Goal: Check status

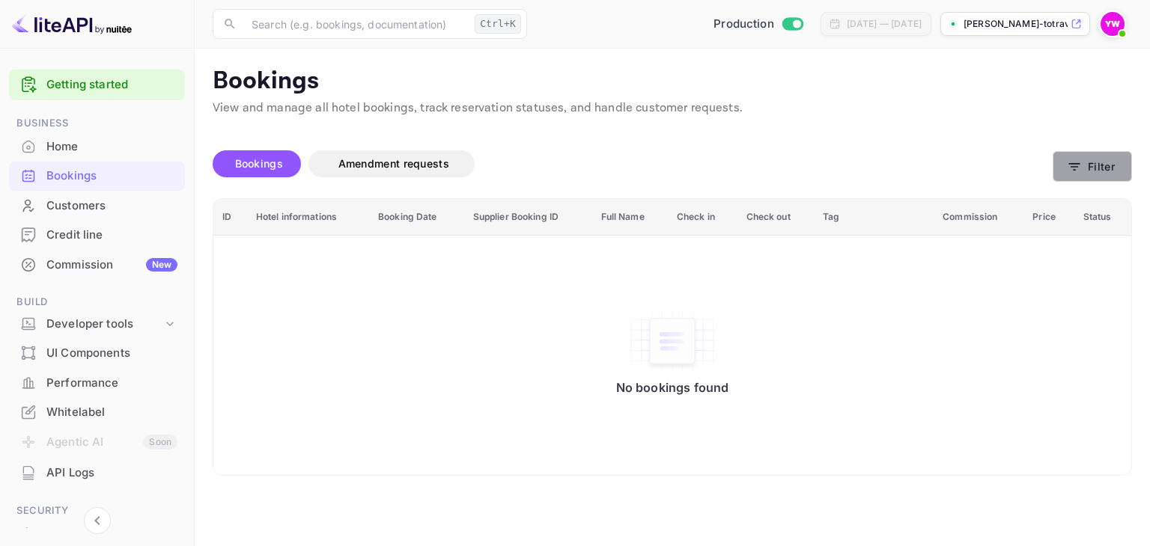
click at [1085, 166] on button "Filter" at bounding box center [1092, 166] width 79 height 31
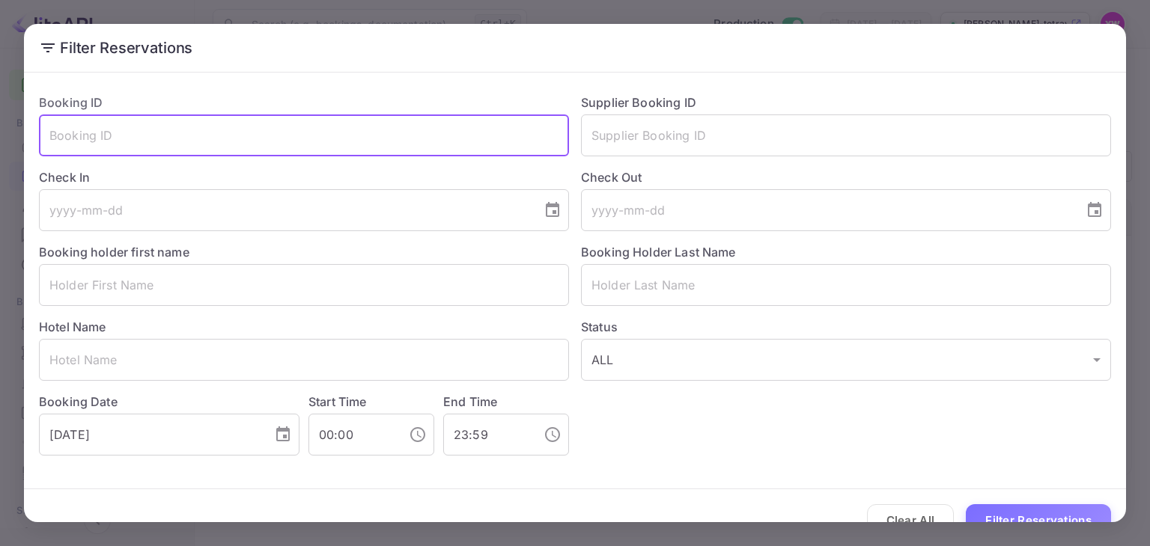
click at [320, 131] on input "text" at bounding box center [304, 136] width 530 height 42
click at [309, 297] on input "text" at bounding box center [304, 285] width 530 height 42
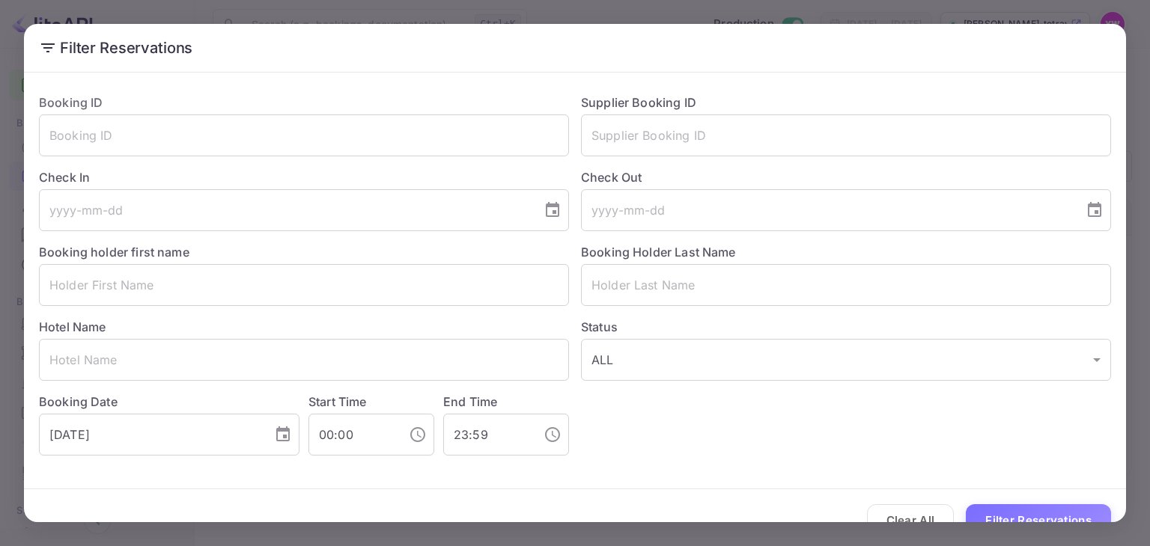
click at [731, 318] on label "Status" at bounding box center [846, 327] width 530 height 18
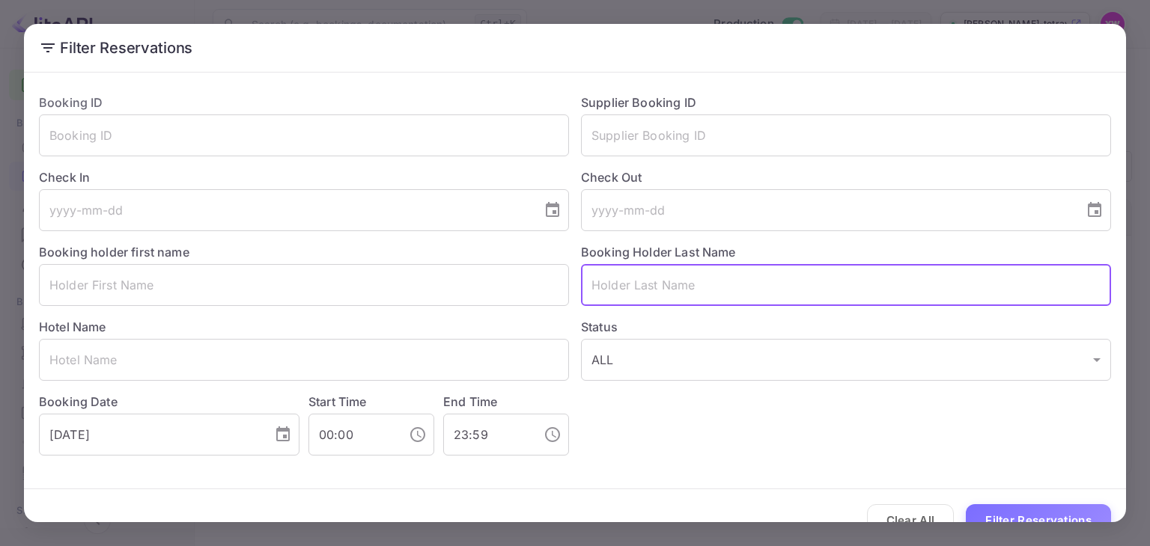
click at [729, 285] on input "text" at bounding box center [846, 285] width 530 height 42
click at [301, 293] on input "text" at bounding box center [304, 285] width 530 height 42
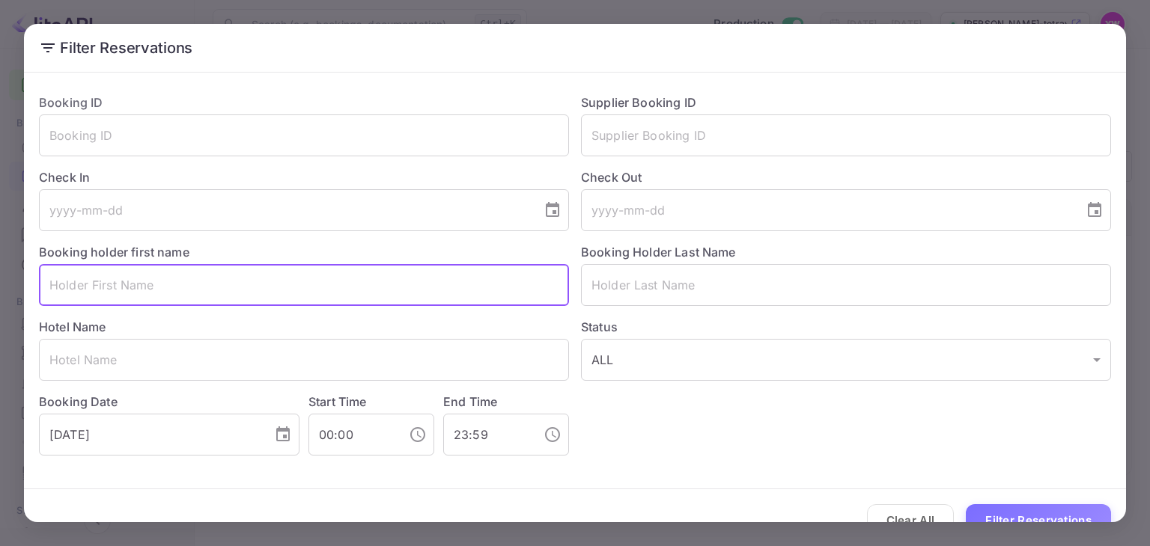
paste input "[PERSON_NAME]"
click at [117, 284] on input "[PERSON_NAME]" at bounding box center [304, 285] width 530 height 42
click at [117, 285] on input "[PERSON_NAME]" at bounding box center [304, 285] width 530 height 42
type input "NISIM"
click at [669, 287] on input "text" at bounding box center [846, 285] width 530 height 42
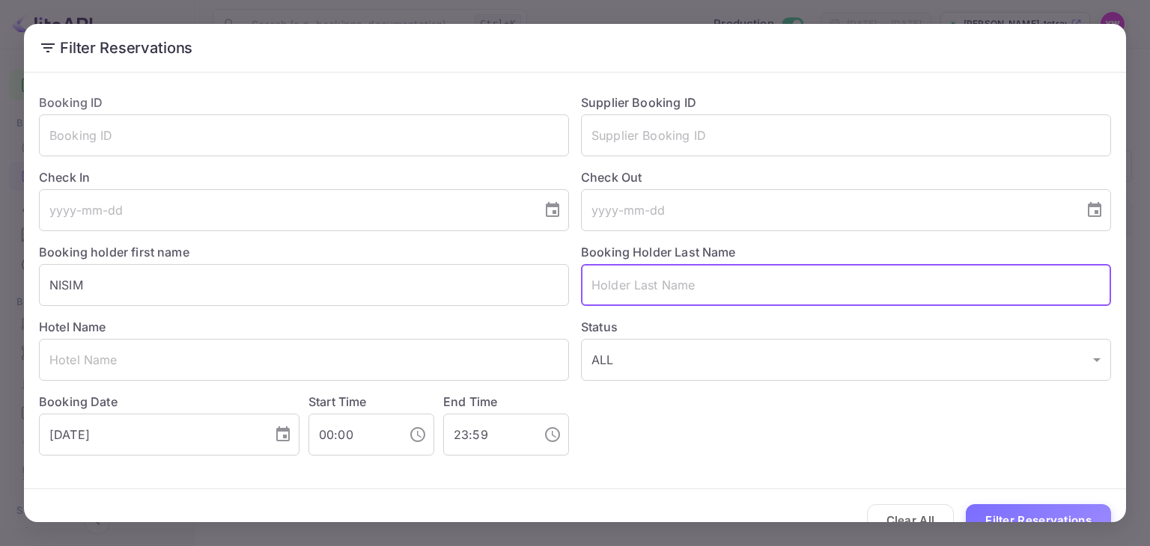
paste input "[PERSON_NAME]"
click at [609, 284] on input "[PERSON_NAME]" at bounding box center [846, 285] width 530 height 42
drag, startPoint x: 609, startPoint y: 284, endPoint x: 702, endPoint y: 300, distance: 94.9
click at [609, 284] on input "[PERSON_NAME]" at bounding box center [846, 285] width 530 height 42
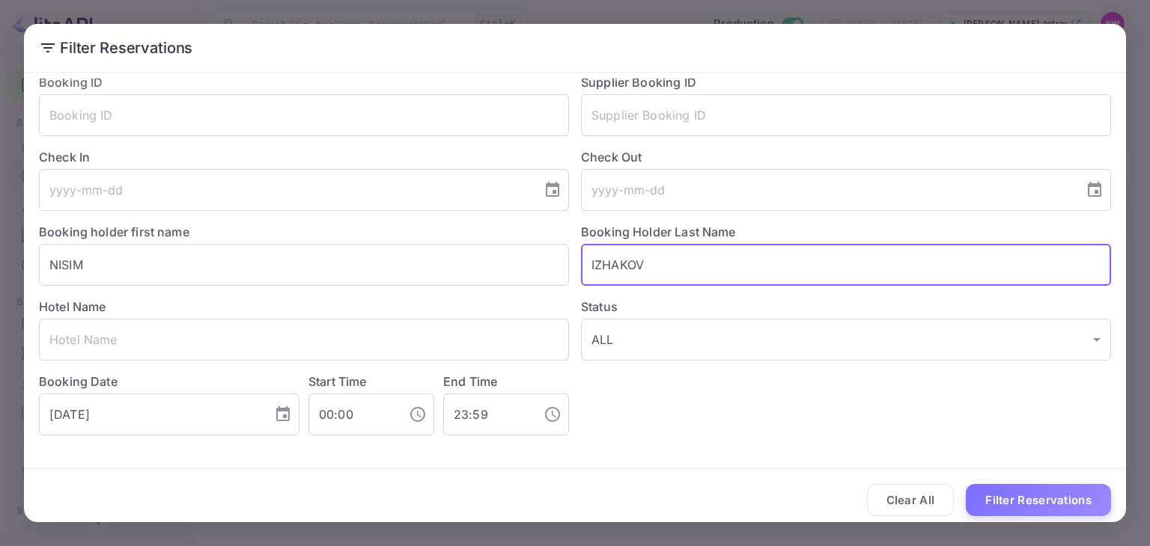
scroll to position [28, 0]
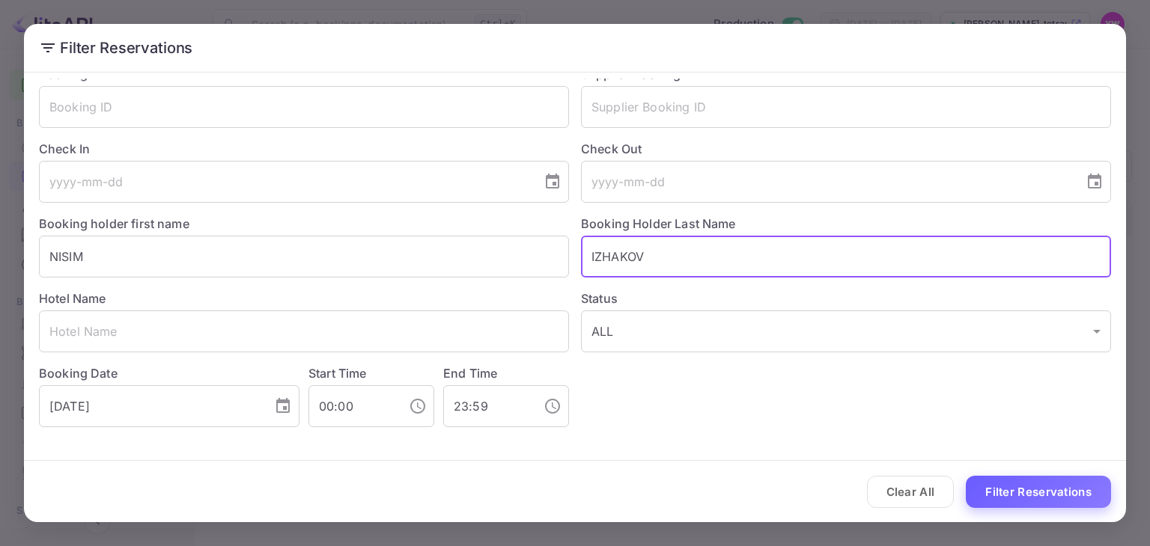
type input "IZHAKOV"
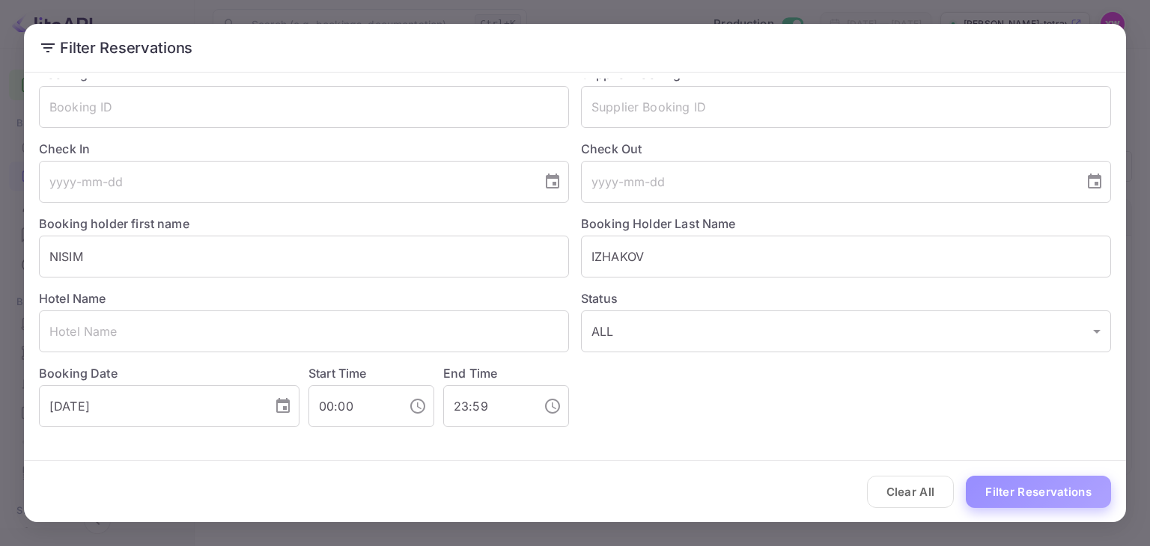
click at [1053, 489] on button "Filter Reservations" at bounding box center [1038, 492] width 145 height 32
click at [976, 489] on button "Filter Reservations" at bounding box center [1038, 492] width 145 height 32
click at [644, 10] on div "Filter Reservations Booking ID ​ Supplier Booking ID ​ Check In ​ Check Out ​ B…" at bounding box center [575, 273] width 1150 height 546
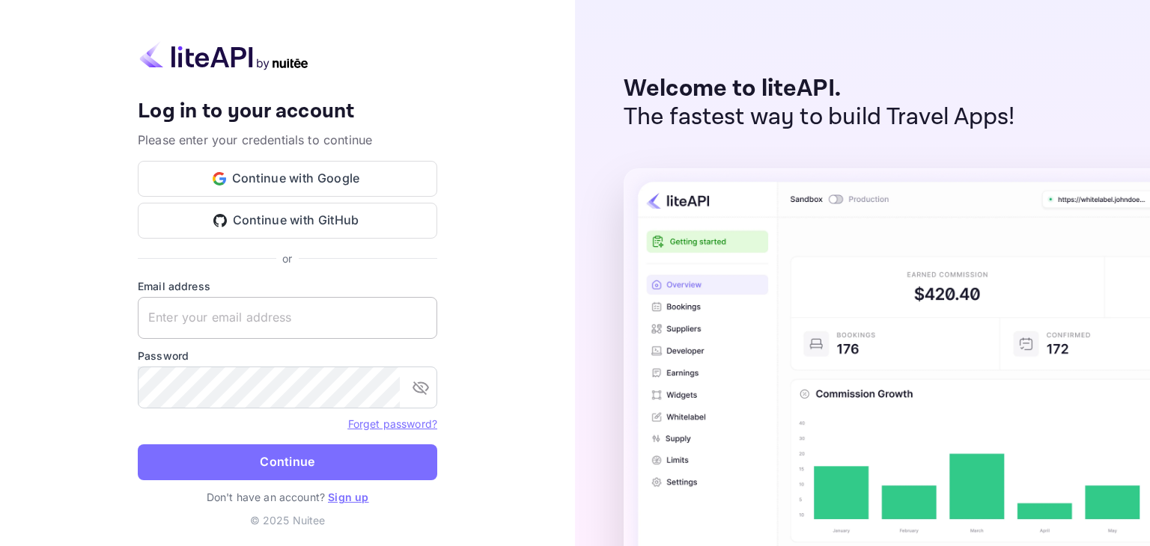
click at [264, 317] on input "text" at bounding box center [287, 318] width 299 height 42
paste input "[EMAIL_ADDRESS][DOMAIN_NAME]"
type input "[EMAIL_ADDRESS][DOMAIN_NAME]"
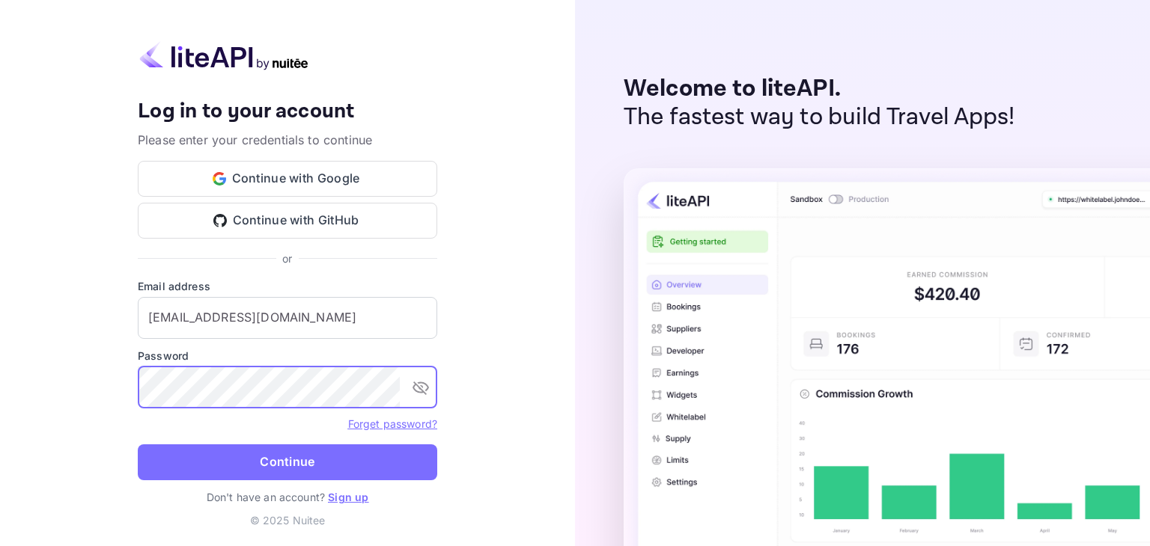
drag, startPoint x: 497, startPoint y: 309, endPoint x: 476, endPoint y: 315, distance: 21.8
click at [497, 309] on div "Your account has been created successfully, a confirmation link has been sent t…" at bounding box center [287, 273] width 575 height 546
drag, startPoint x: 422, startPoint y: 389, endPoint x: 407, endPoint y: 390, distance: 15.0
click at [422, 388] on icon "toggle password visibility" at bounding box center [421, 388] width 18 height 18
click at [134, 396] on div "Your account has been created successfully, a confirmation link has been sent t…" at bounding box center [287, 273] width 575 height 546
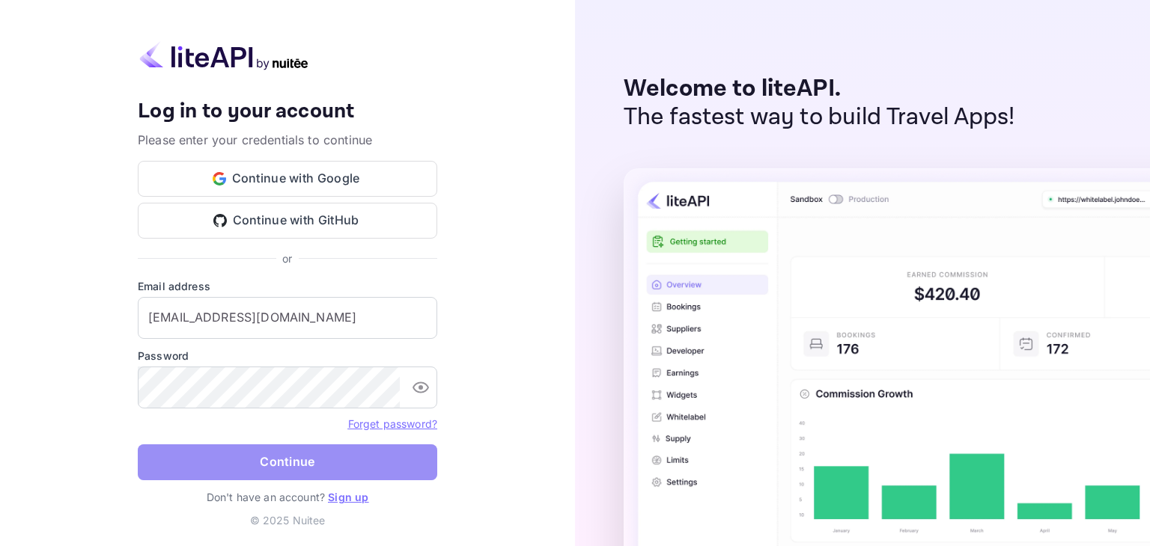
click at [174, 462] on button "Continue" at bounding box center [287, 463] width 299 height 36
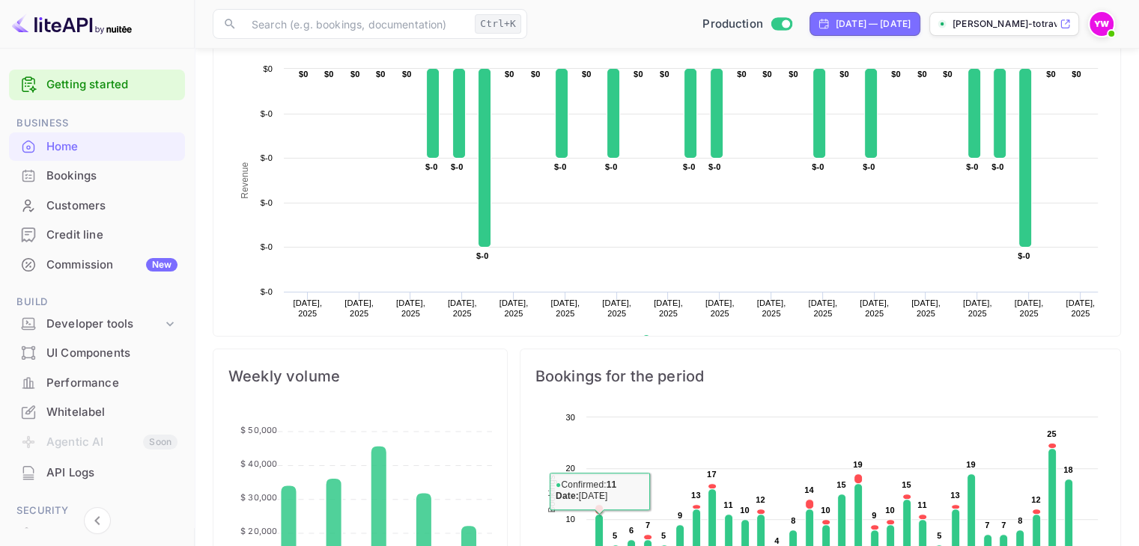
scroll to position [70, 0]
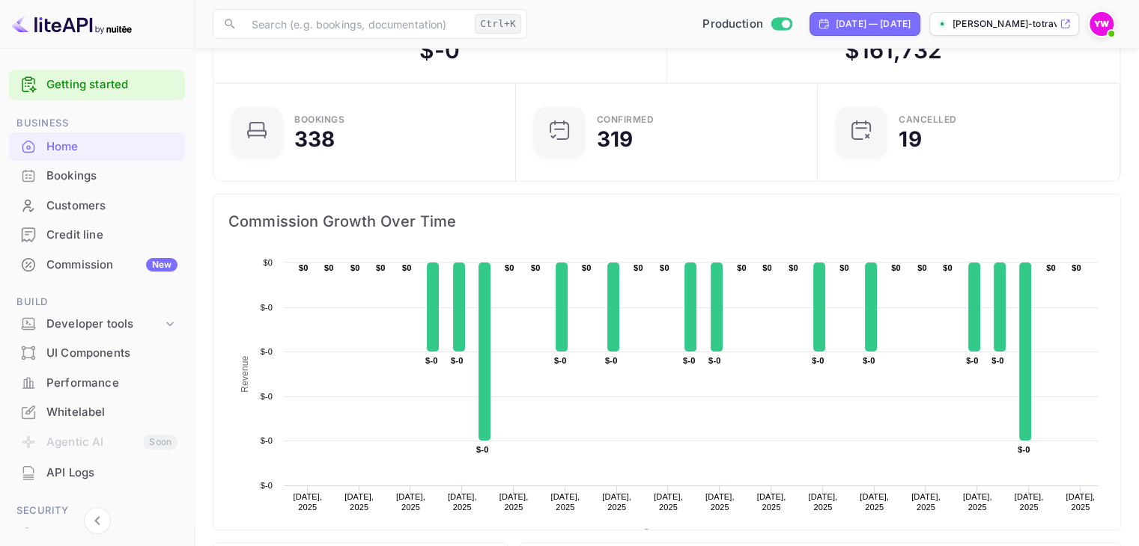
click at [96, 177] on div "Bookings" at bounding box center [111, 176] width 131 height 17
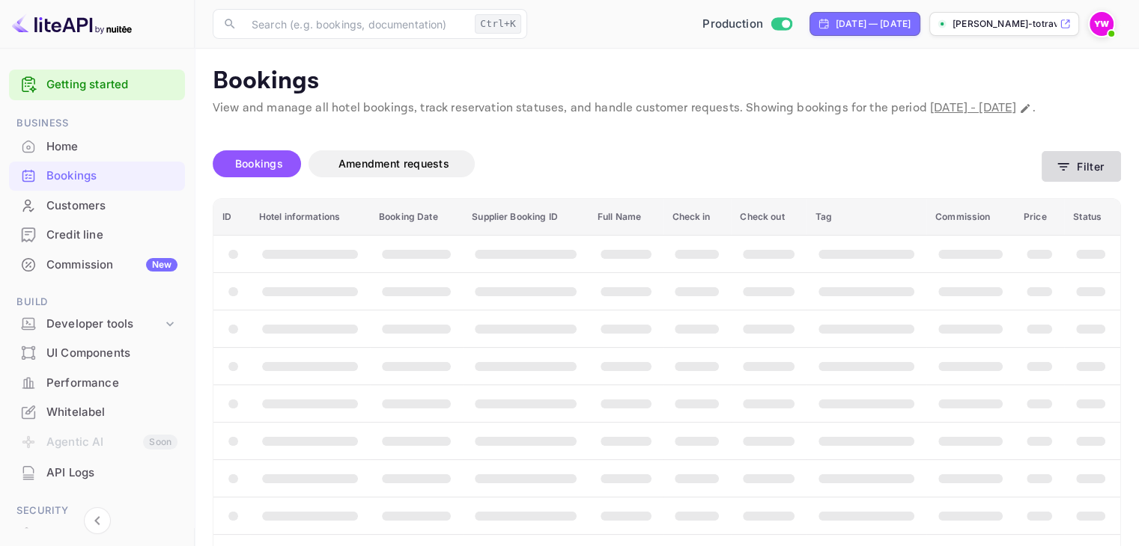
click at [1100, 182] on button "Filter" at bounding box center [1080, 166] width 79 height 31
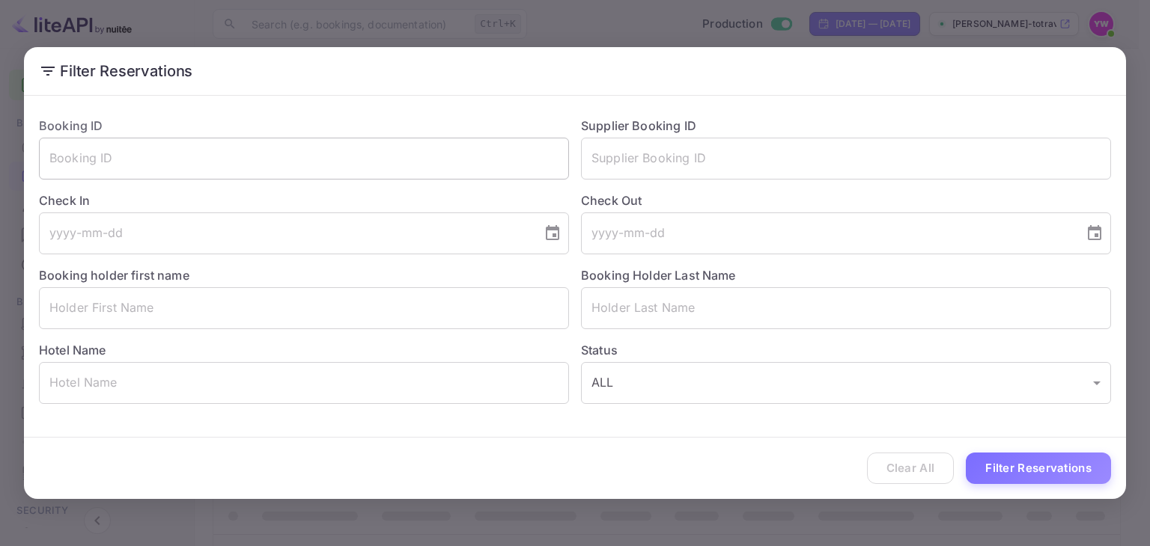
click at [299, 153] on input "text" at bounding box center [304, 159] width 530 height 42
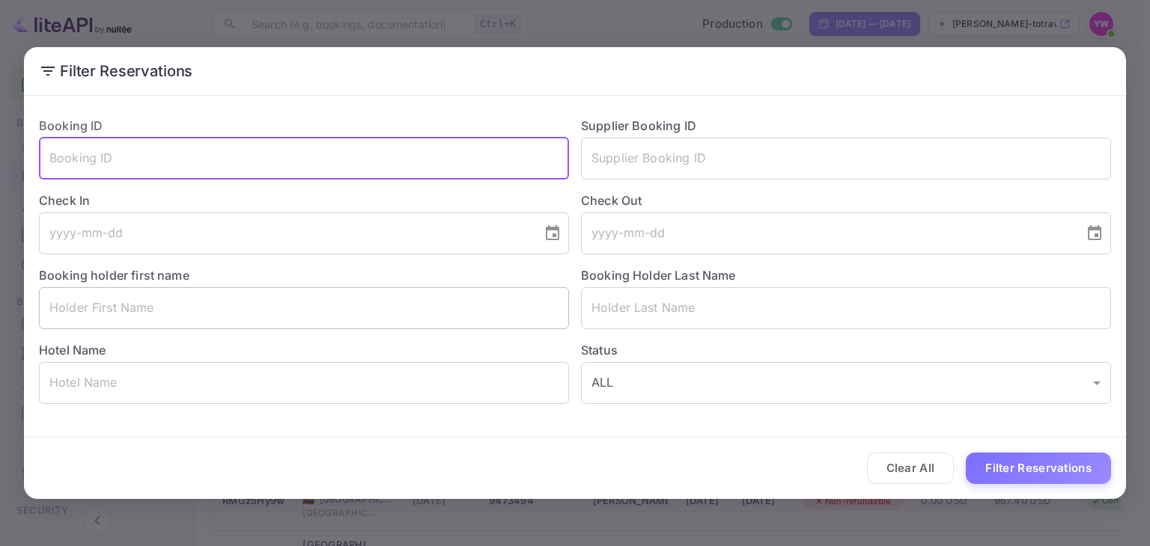
click at [201, 311] on input "text" at bounding box center [304, 308] width 530 height 42
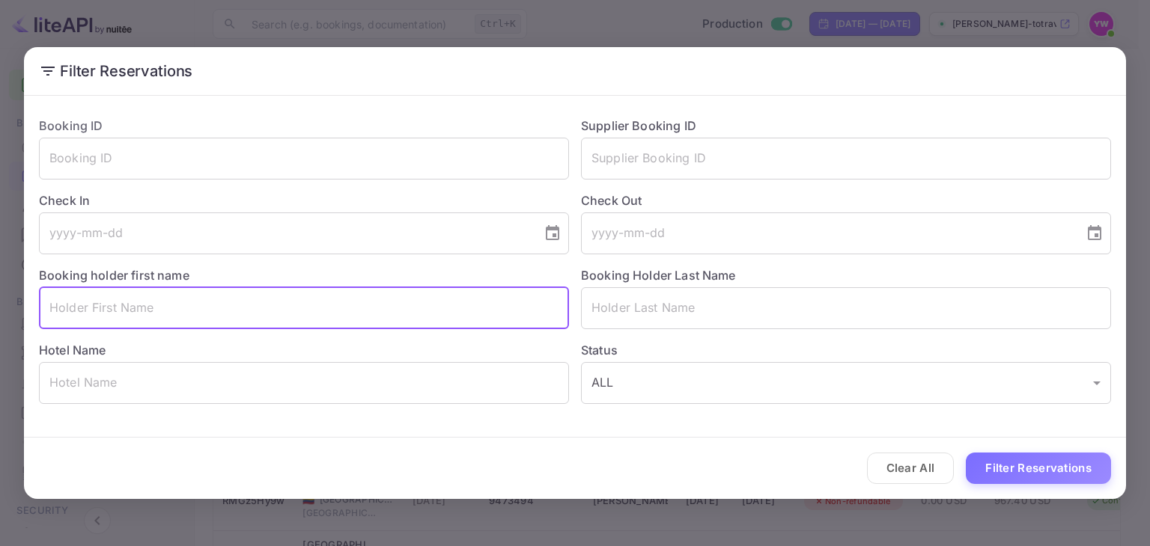
paste input "[PERSON_NAME]"
click at [105, 306] on input "[PERSON_NAME]" at bounding box center [304, 308] width 530 height 42
click at [120, 306] on input "[PERSON_NAME]" at bounding box center [304, 308] width 530 height 42
click at [120, 305] on input "[PERSON_NAME]" at bounding box center [304, 308] width 530 height 42
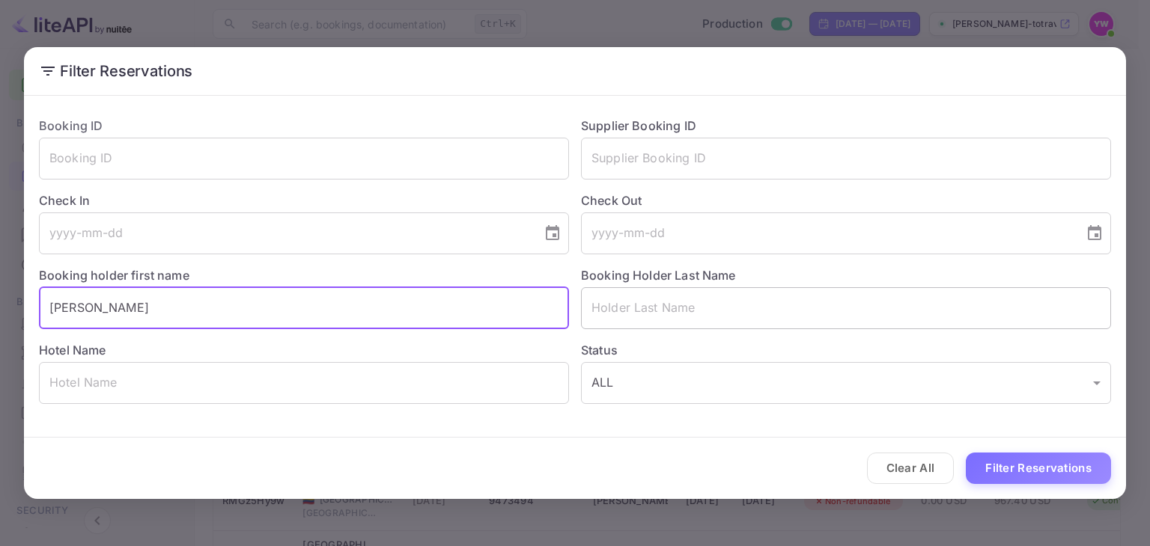
type input "[PERSON_NAME]"
click at [700, 309] on input "text" at bounding box center [846, 308] width 530 height 42
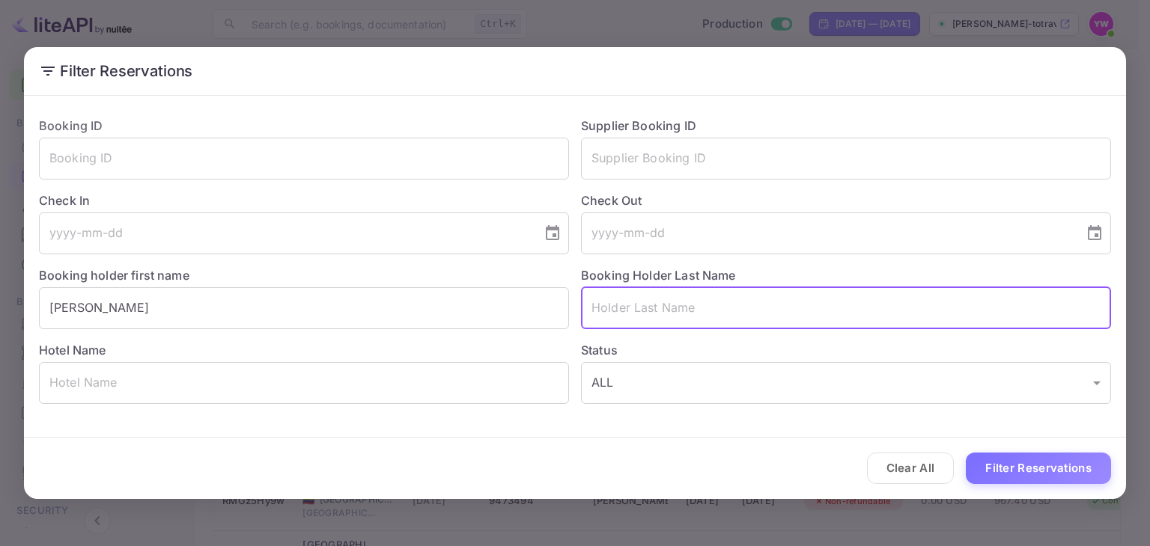
paste input "IZHAKOV"
type input "IZHAKOV"
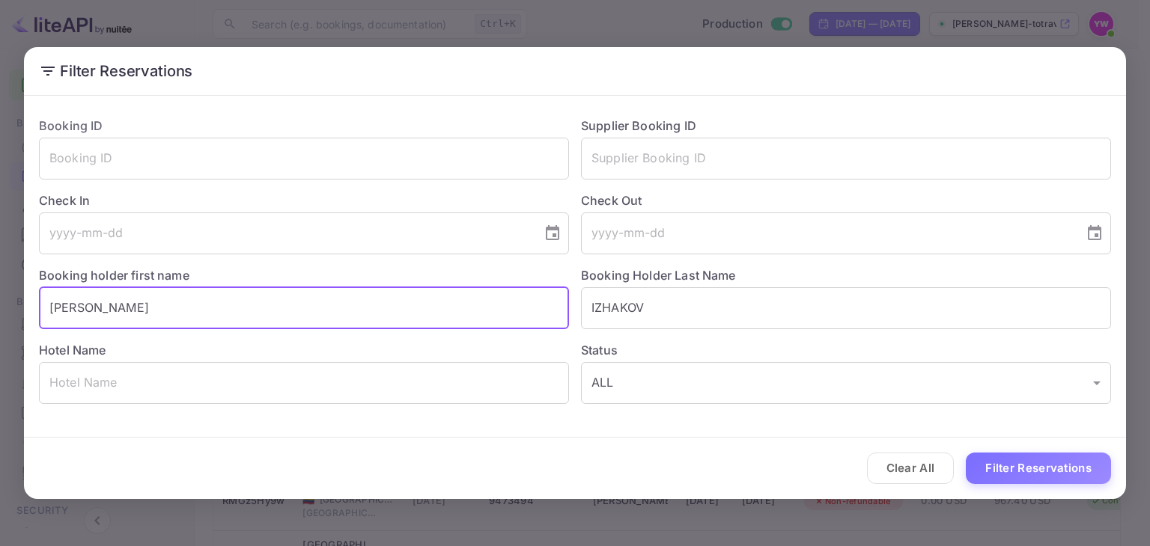
click at [121, 309] on input "[PERSON_NAME]" at bounding box center [304, 308] width 530 height 42
type input "NISIM"
click at [966, 453] on button "Filter Reservations" at bounding box center [1038, 469] width 145 height 32
click at [582, 10] on div "Filter Reservations Booking ID ​ Supplier Booking ID ​ Check In ​ Check Out ​ B…" at bounding box center [575, 273] width 1150 height 546
